Goal: Check status

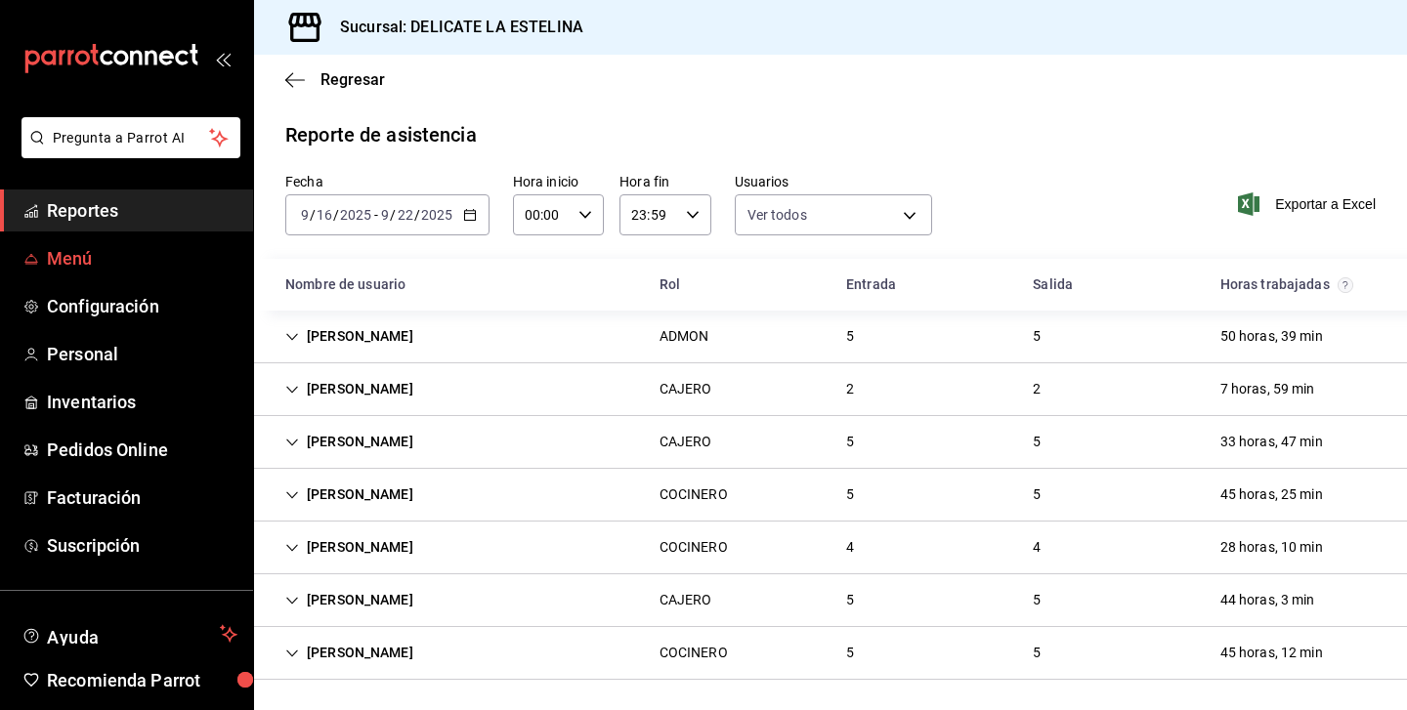
scroll to position [1, 0]
click at [83, 257] on span "Menú" at bounding box center [142, 258] width 190 height 26
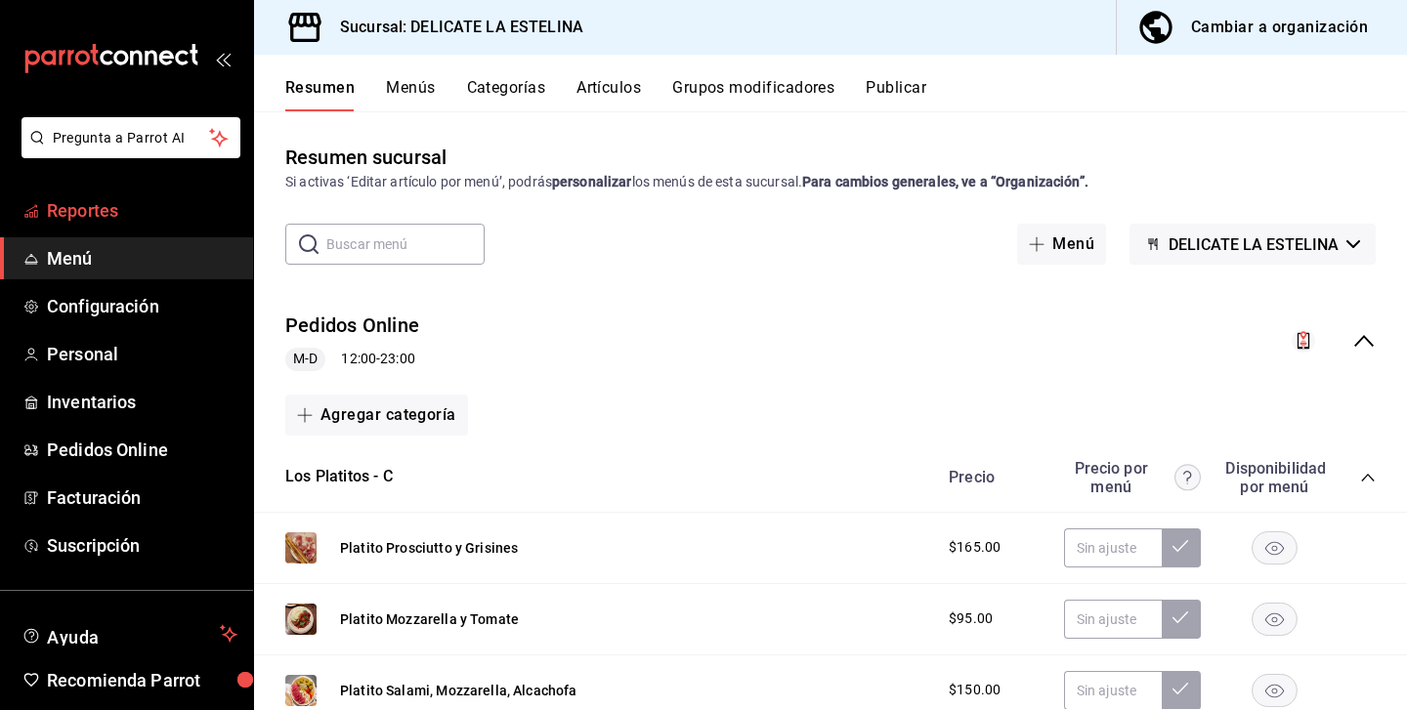
click at [79, 201] on span "Reportes" at bounding box center [142, 210] width 190 height 26
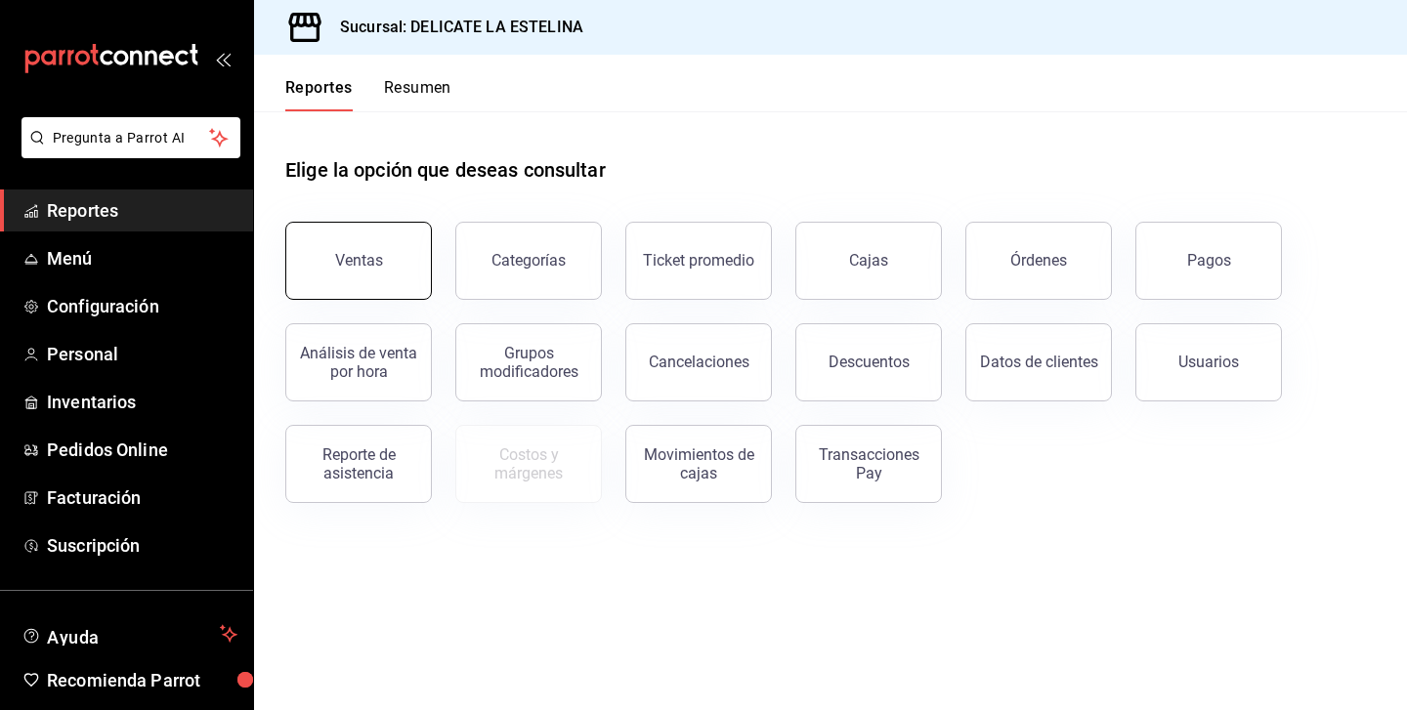
click at [300, 262] on button "Ventas" at bounding box center [358, 261] width 147 height 78
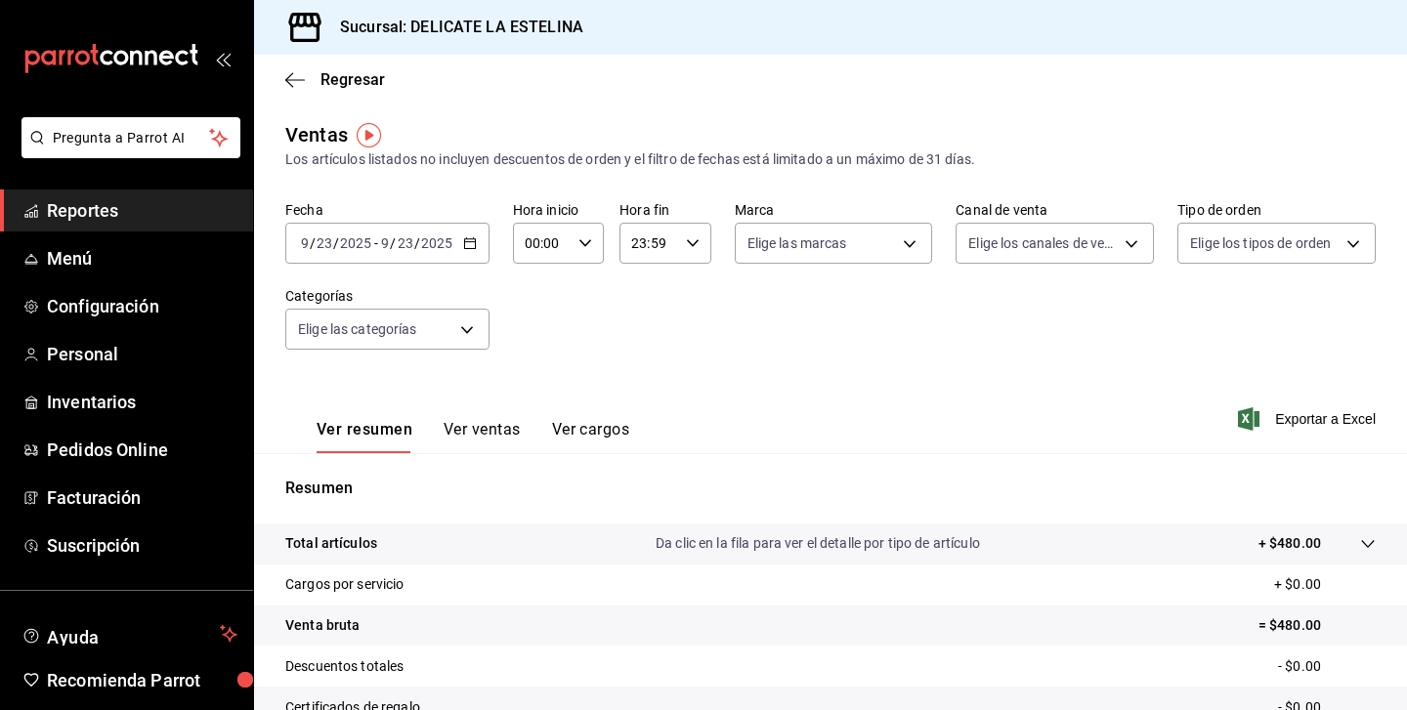
click at [486, 431] on button "Ver ventas" at bounding box center [481, 436] width 77 height 33
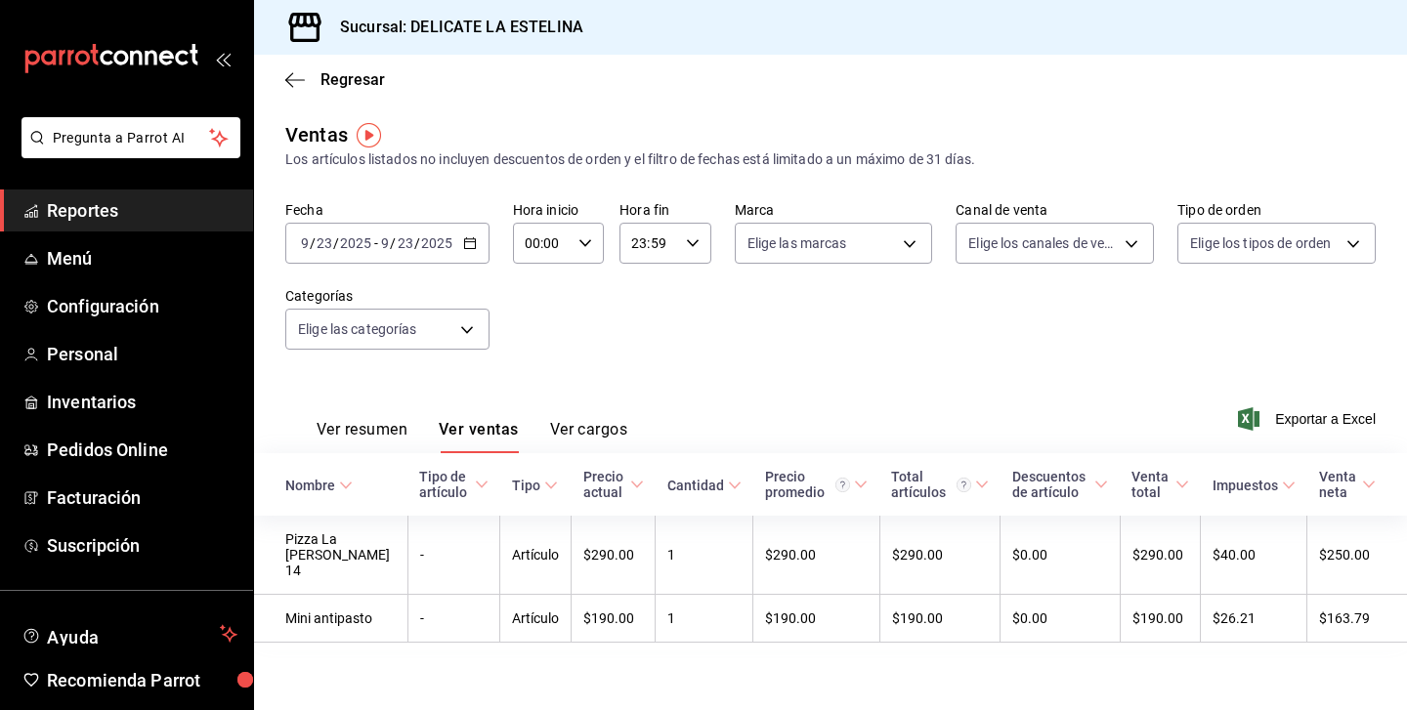
click at [475, 249] on div "[DATE] [DATE] - [DATE] [DATE]" at bounding box center [387, 243] width 204 height 41
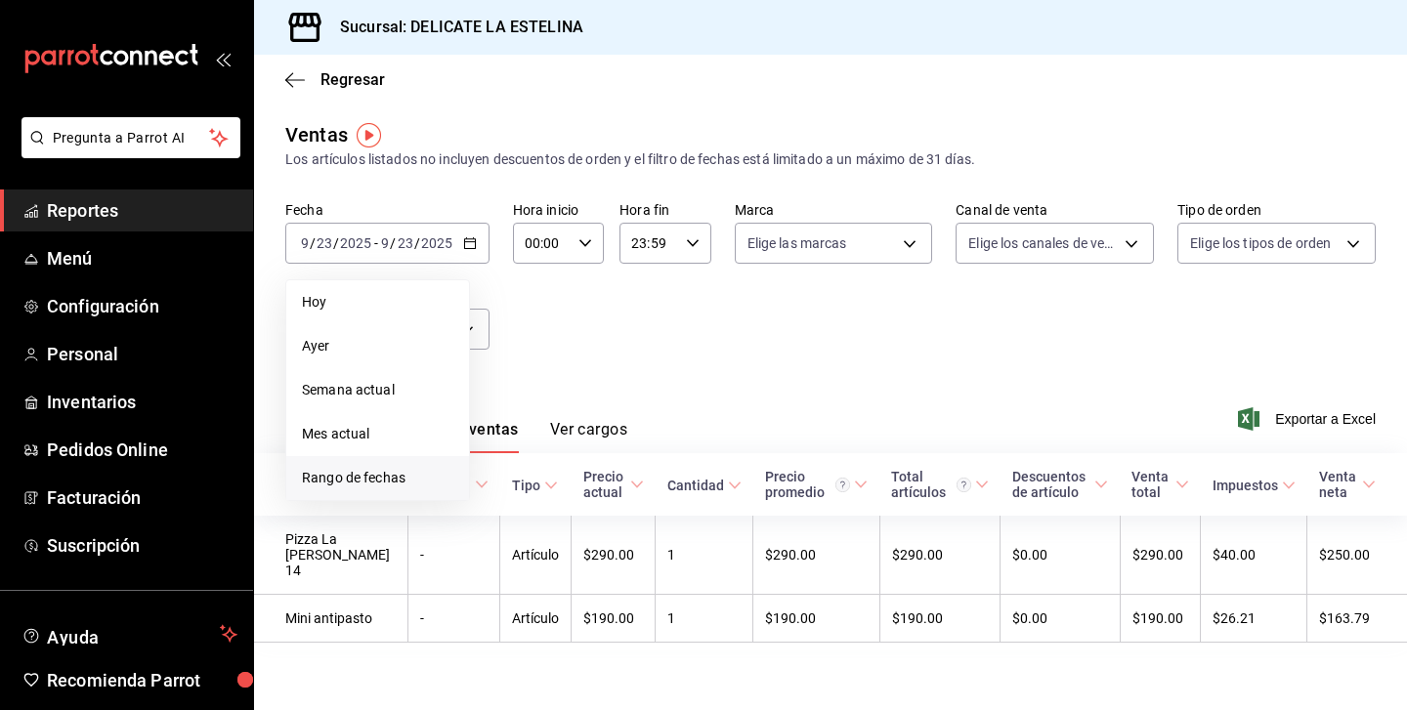
click at [365, 486] on span "Rango de fechas" at bounding box center [377, 478] width 151 height 21
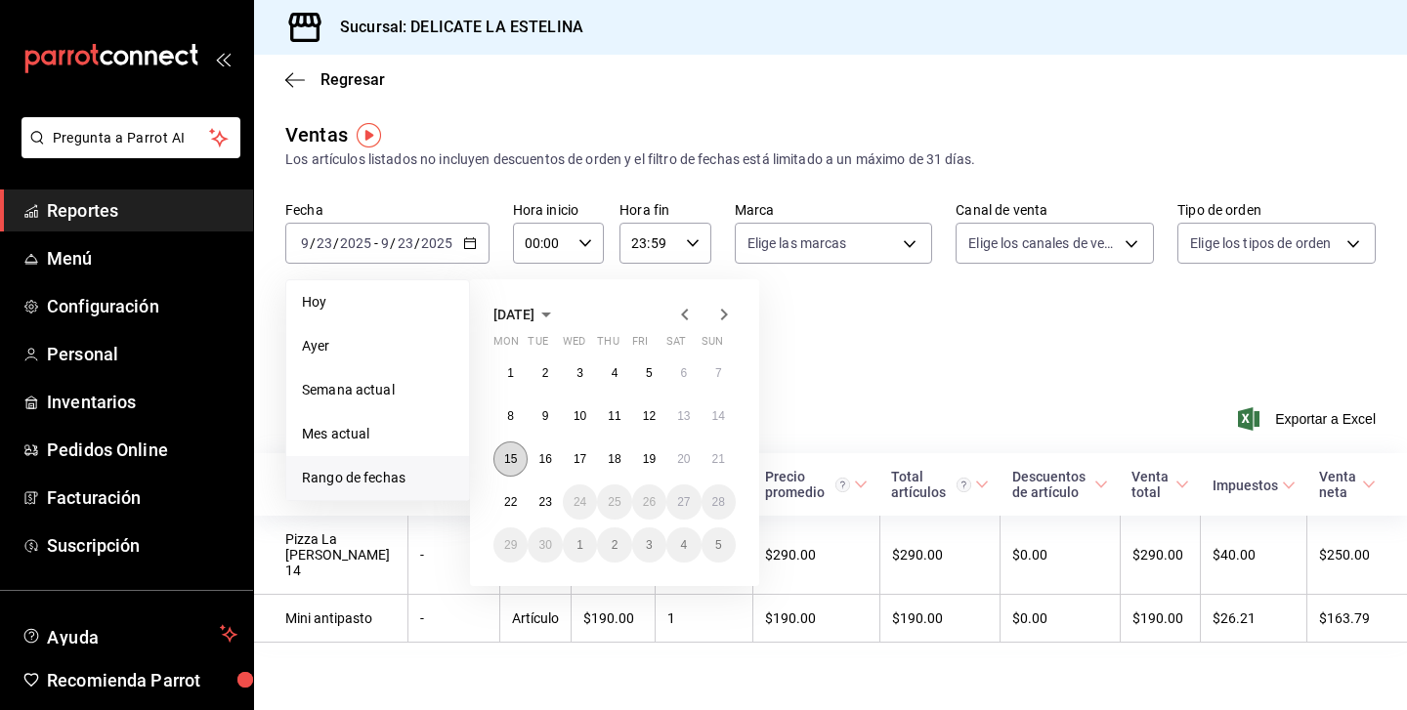
click at [504, 469] on button "15" at bounding box center [510, 459] width 34 height 35
click at [506, 491] on button "22" at bounding box center [510, 502] width 34 height 35
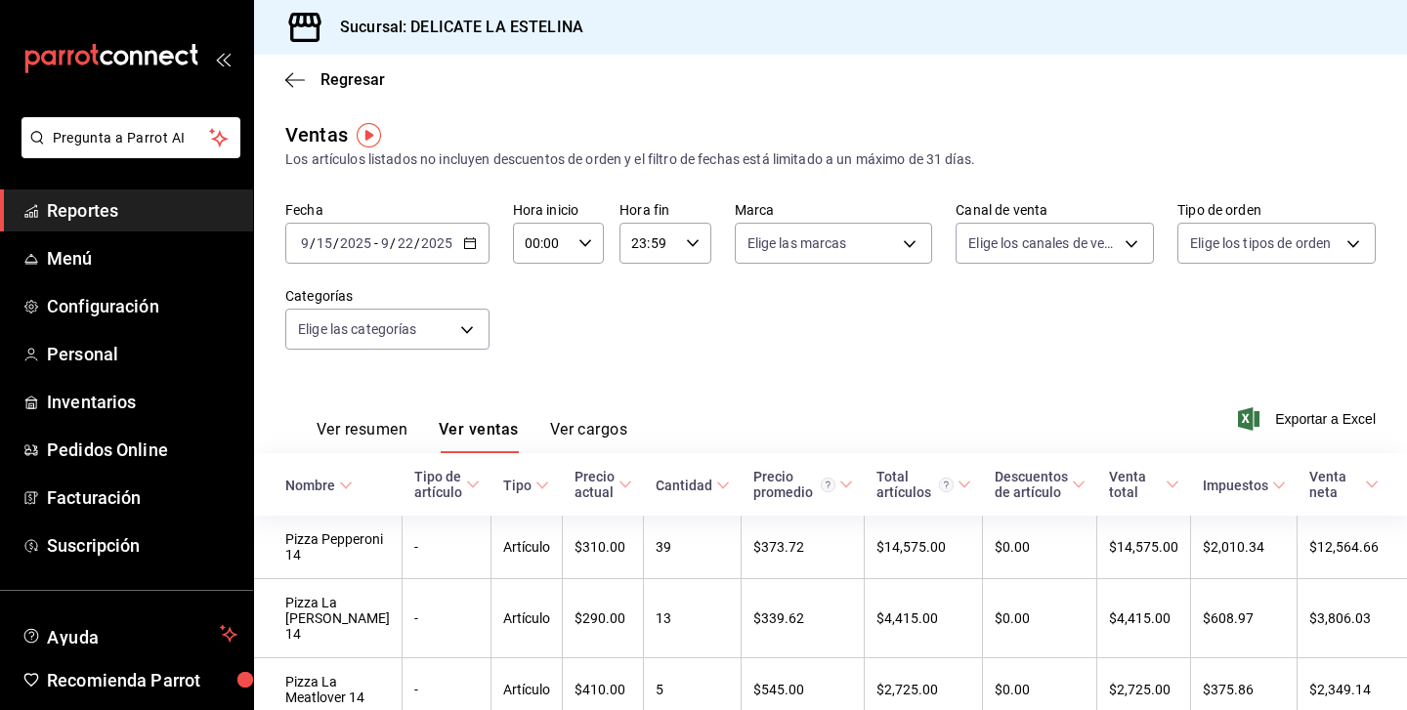
click at [450, 243] on input "2025" at bounding box center [436, 243] width 33 height 16
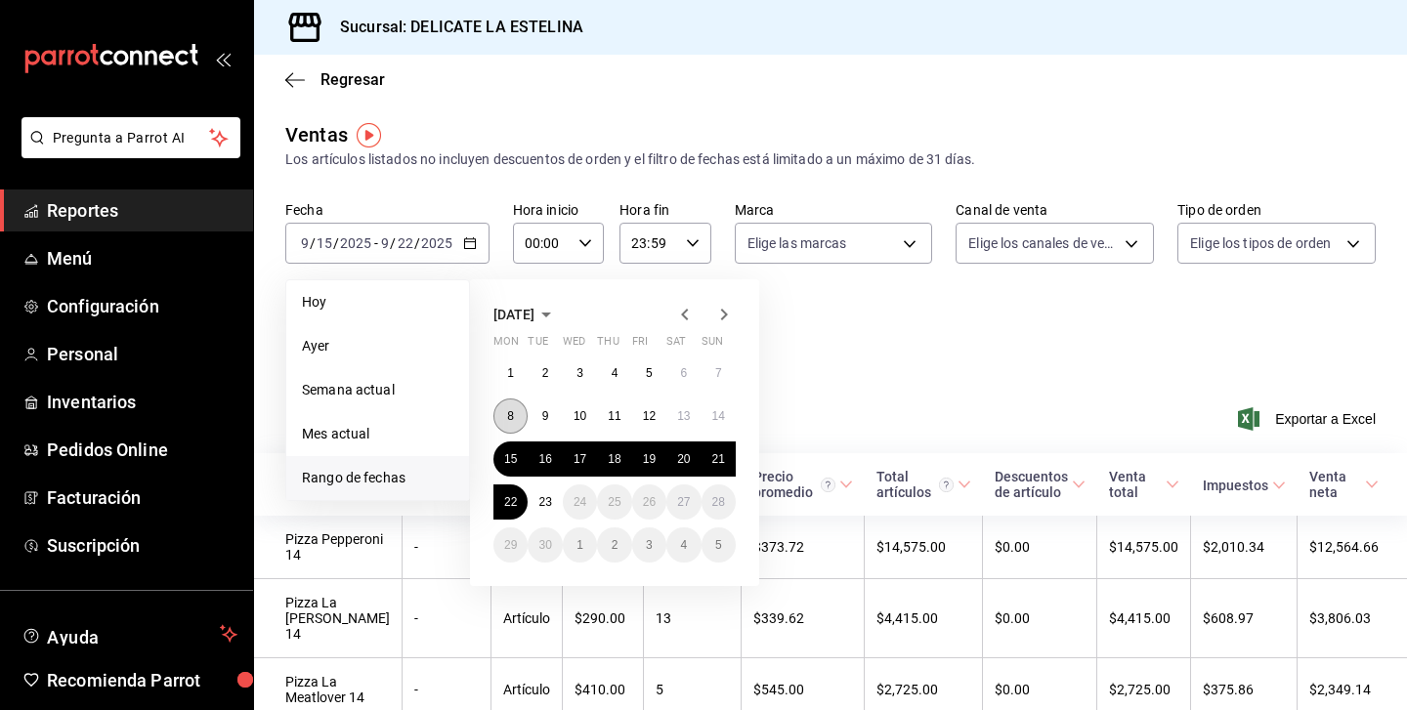
click at [511, 421] on abbr "8" at bounding box center [510, 416] width 7 height 14
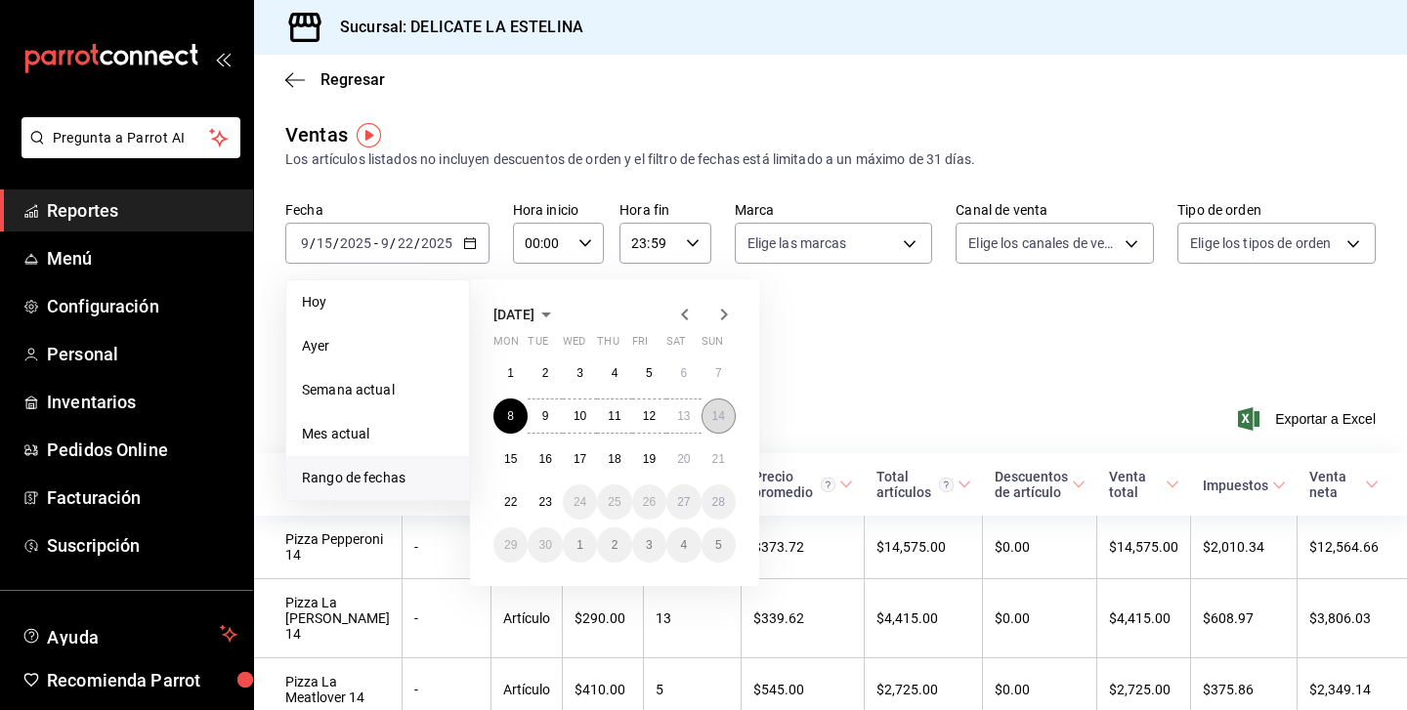
click at [715, 414] on abbr "14" at bounding box center [718, 416] width 13 height 14
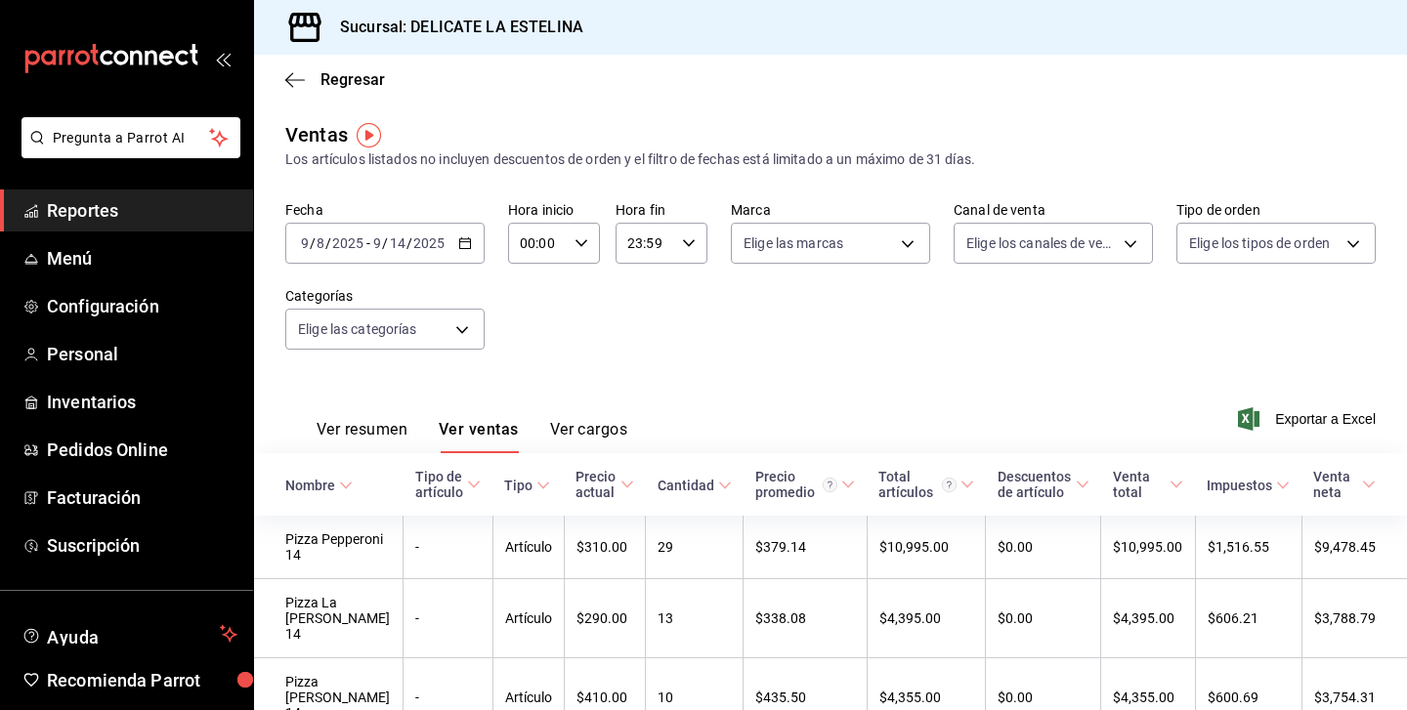
click at [826, 370] on div "Fecha [DATE] [DATE] - [DATE] [DATE] Hora inicio 00:00 Hora inicio Hora fin 23:5…" at bounding box center [830, 287] width 1090 height 172
click at [455, 242] on div "[DATE] [DATE] - [DATE] [DATE]" at bounding box center [384, 243] width 199 height 41
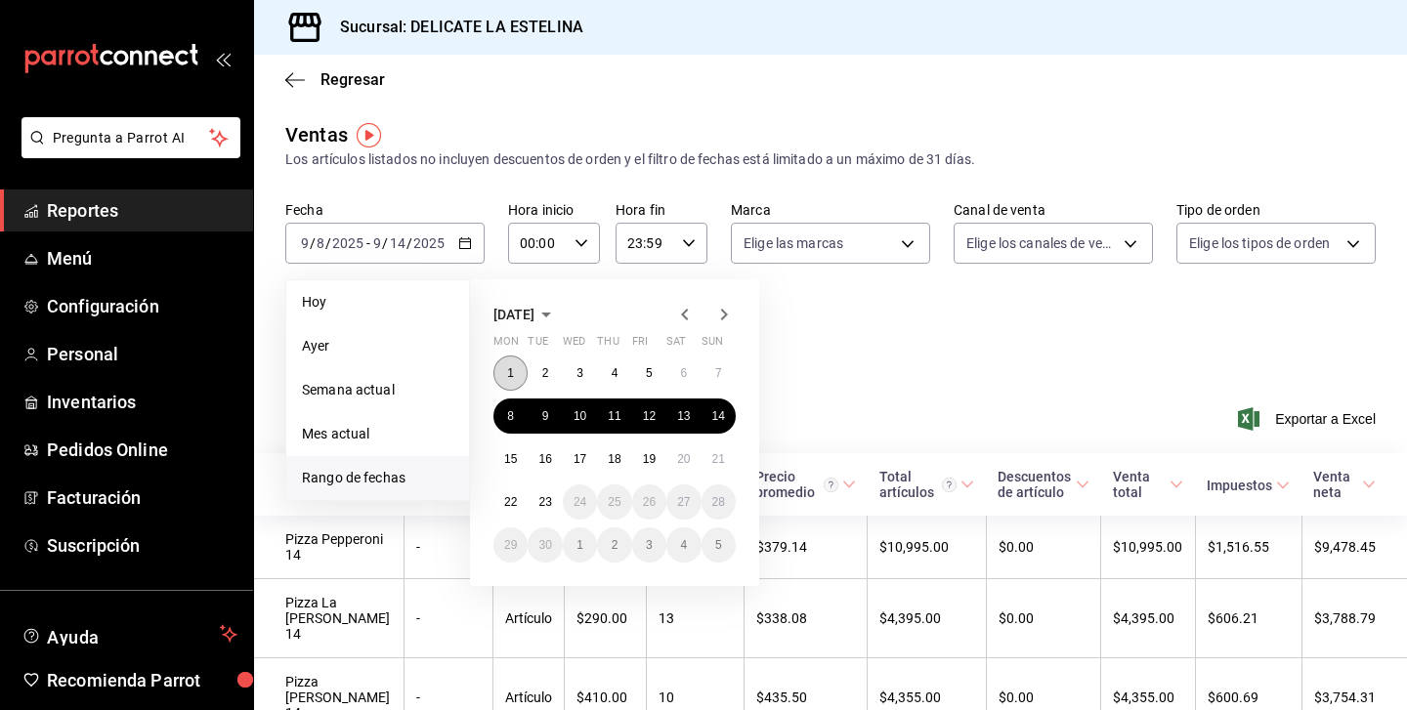
click at [508, 369] on abbr "1" at bounding box center [510, 373] width 7 height 14
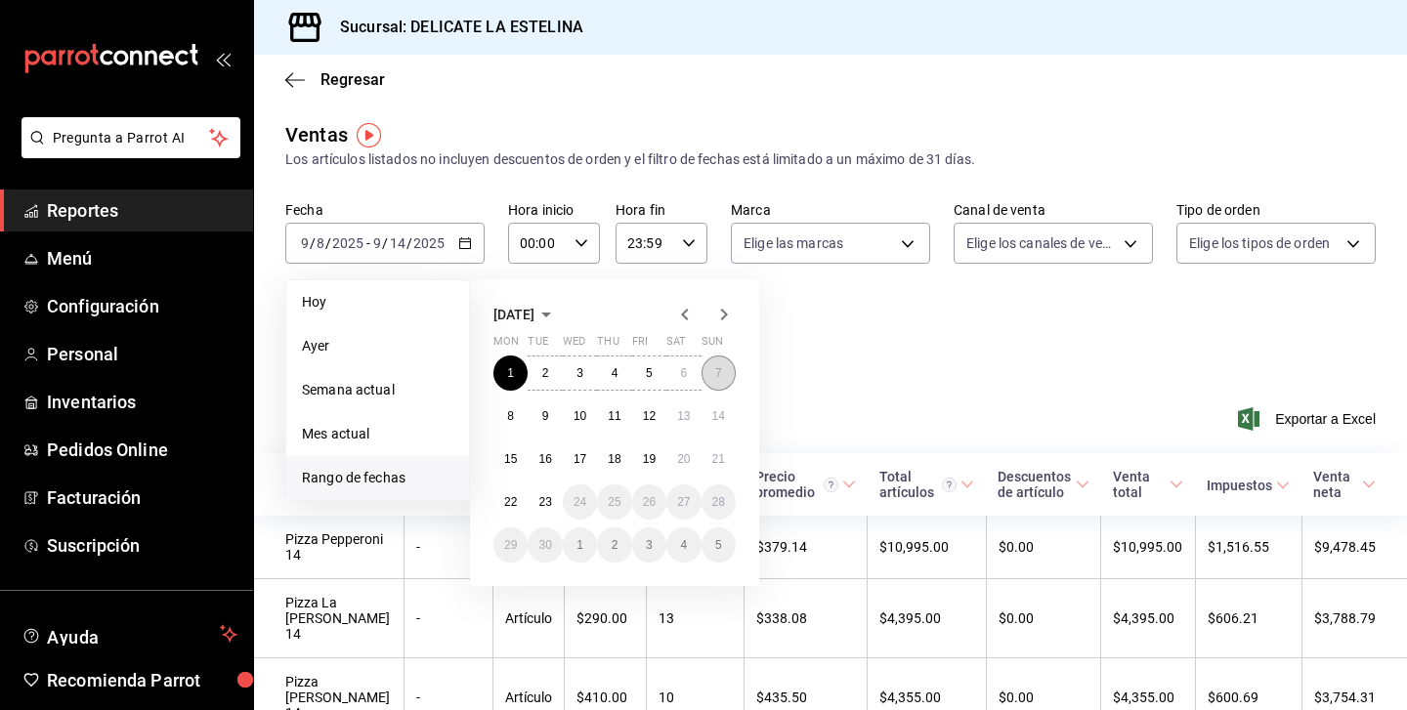
click at [725, 368] on button "7" at bounding box center [718, 373] width 34 height 35
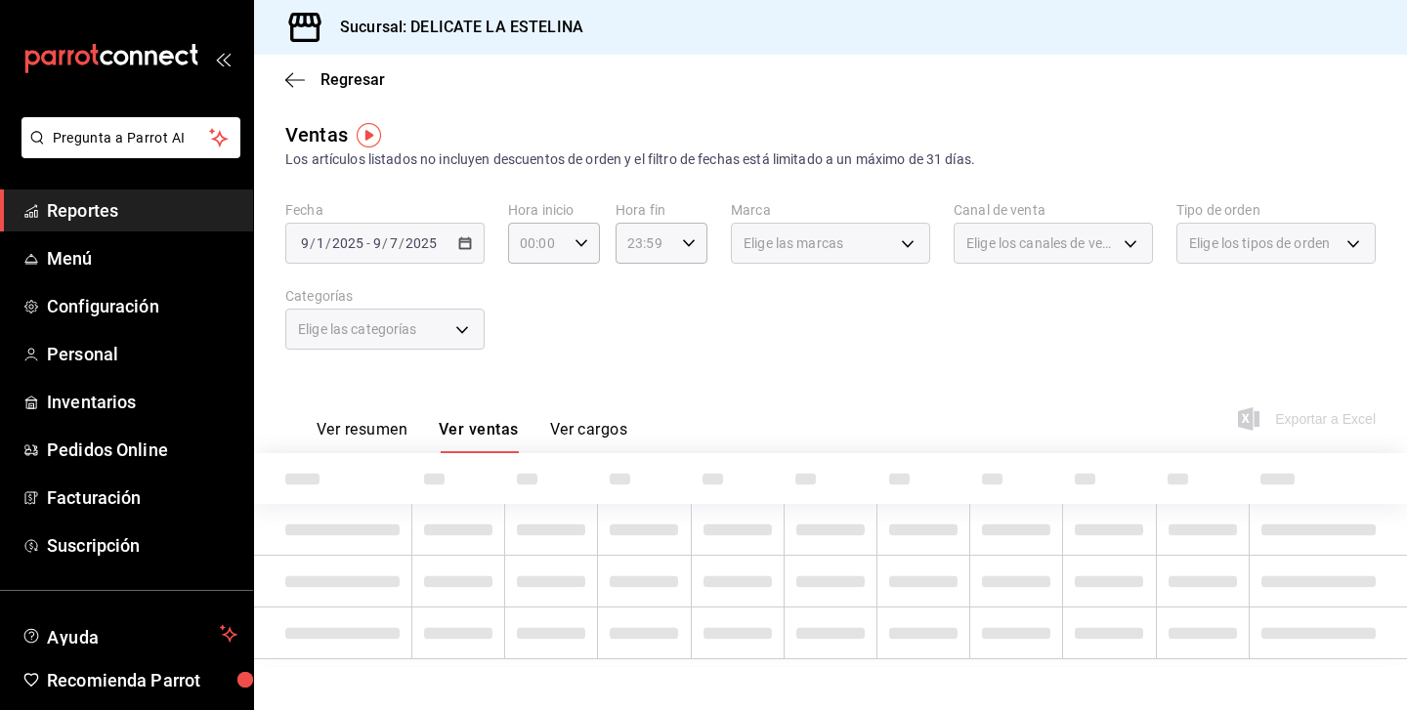
click at [868, 333] on div "Fecha [DATE] [DATE] - [DATE] [DATE] Hora inicio 00:00 Hora inicio Hora fin 23:5…" at bounding box center [830, 287] width 1090 height 172
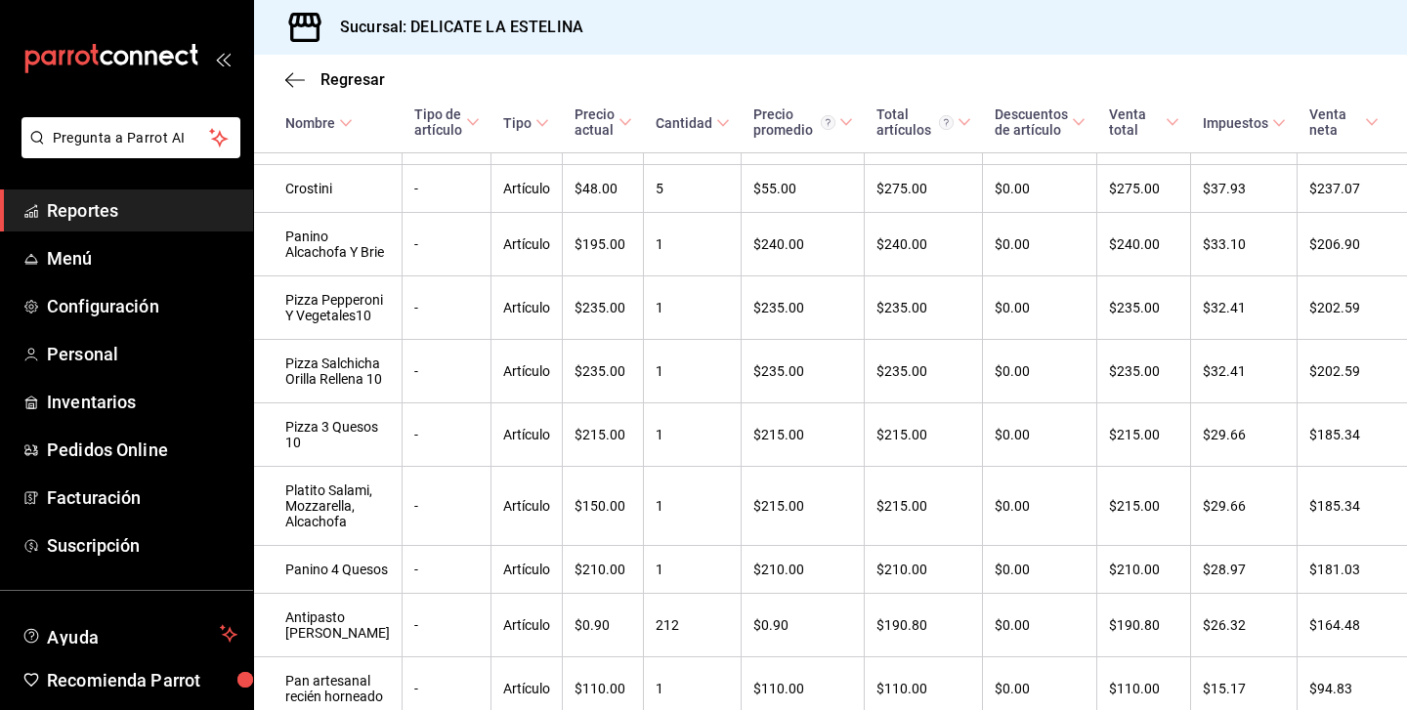
scroll to position [1693, 0]
